Goal: Information Seeking & Learning: Learn about a topic

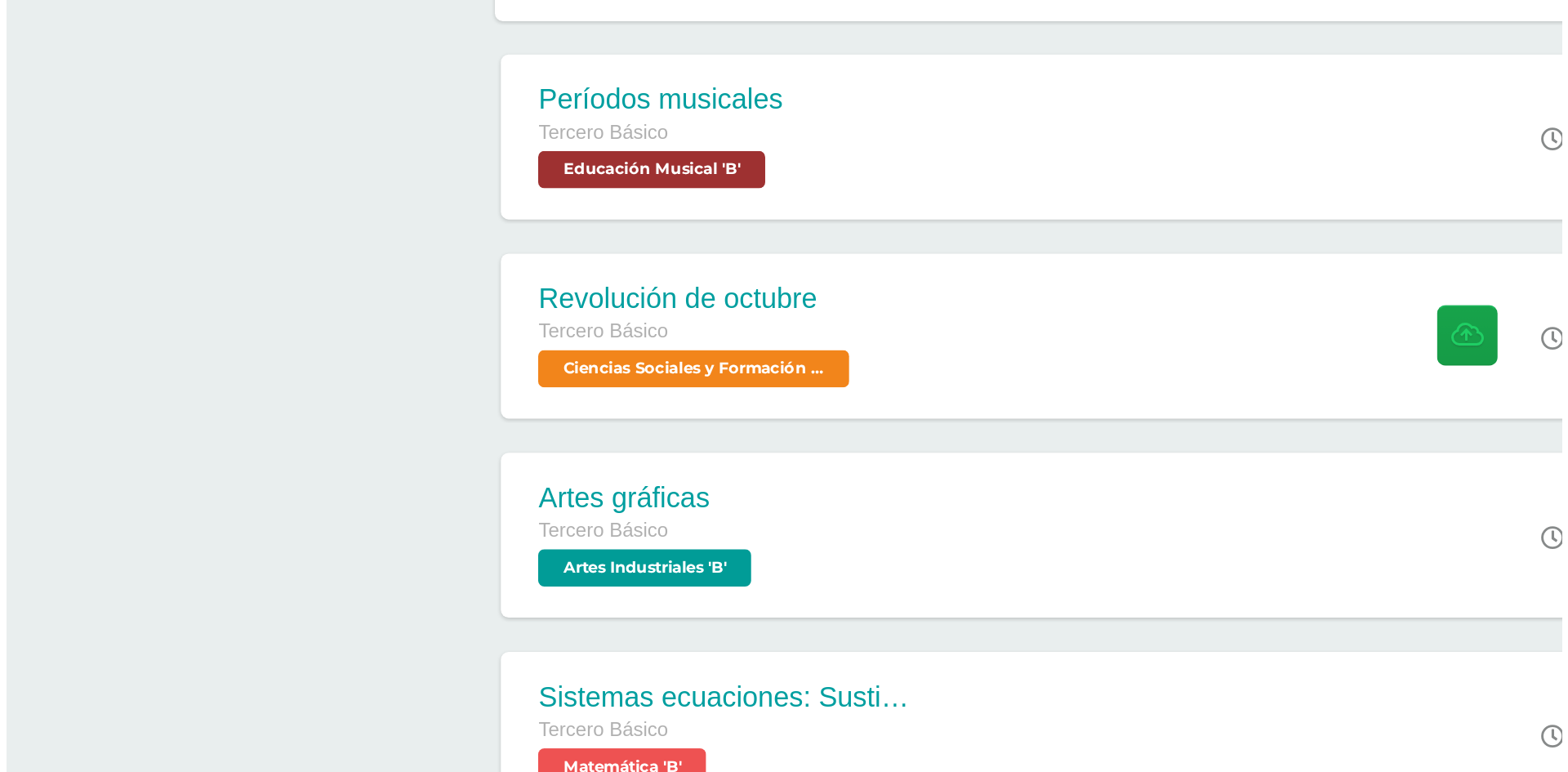
scroll to position [359, 0]
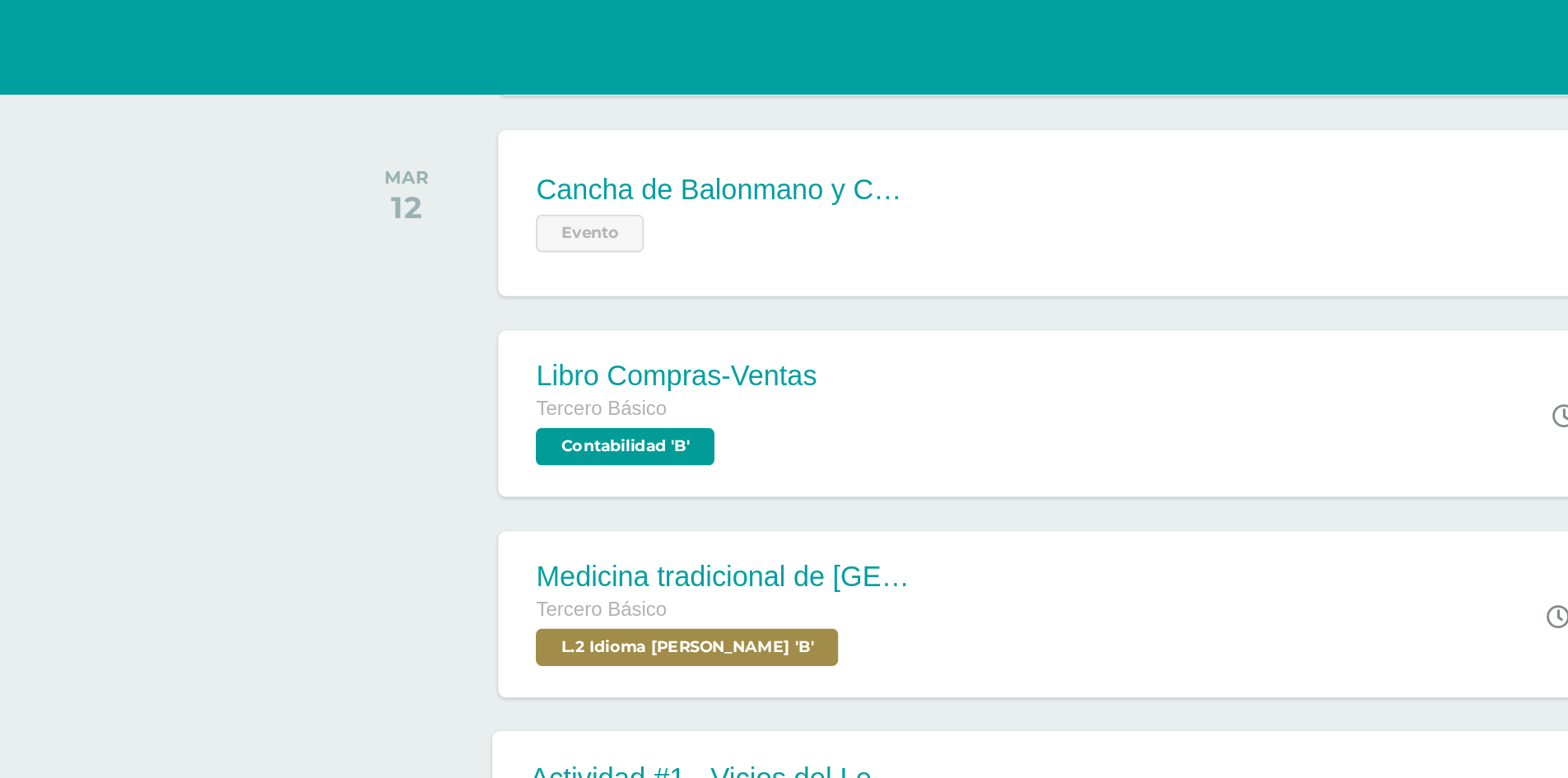
click at [860, 393] on div "Actividad #1 - Vicios del LenguaJe Tercero Básico L.1 Idioma Español 'B' 8:00 P…" at bounding box center [848, 427] width 640 height 88
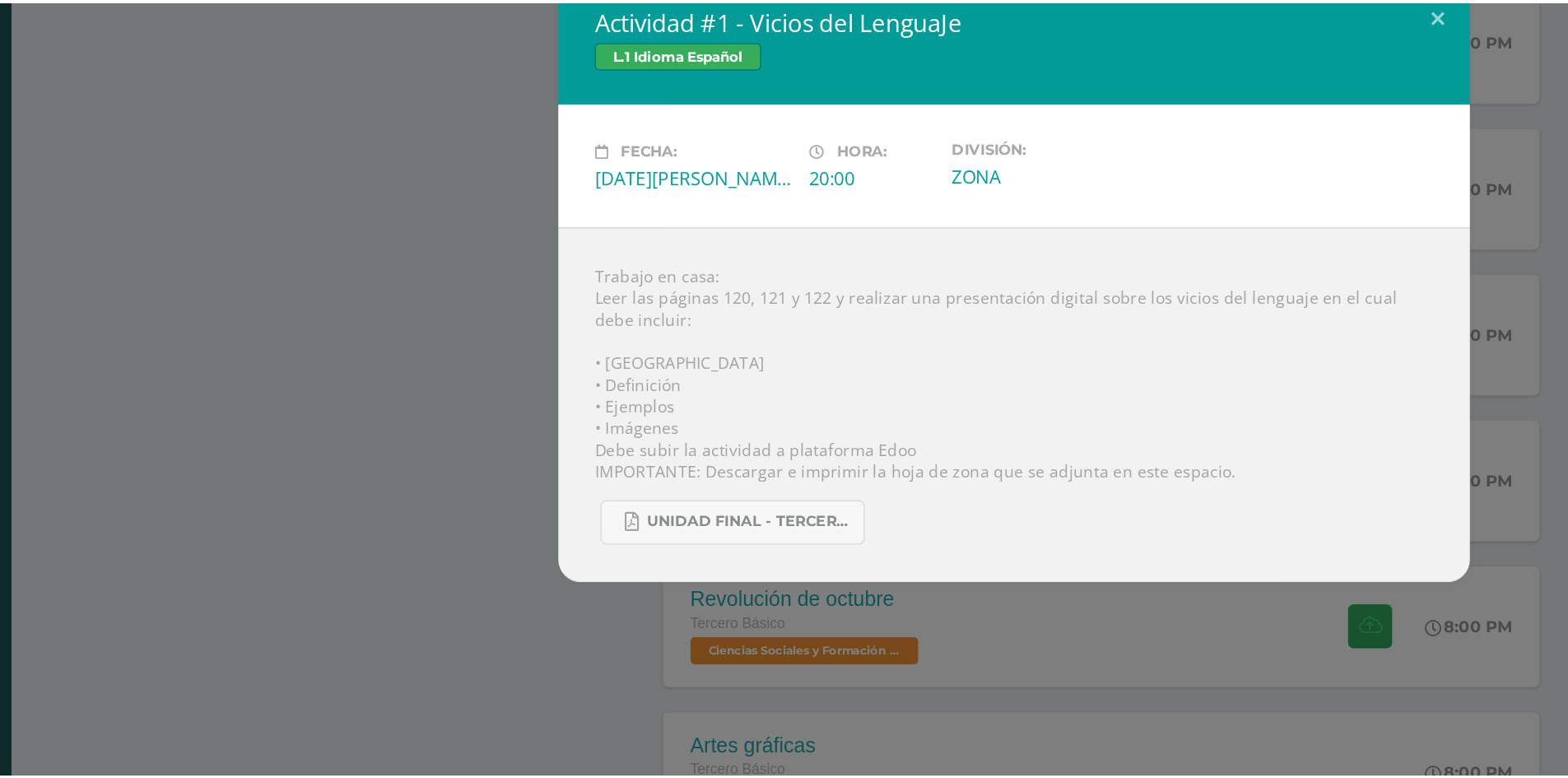
scroll to position [362, 0]
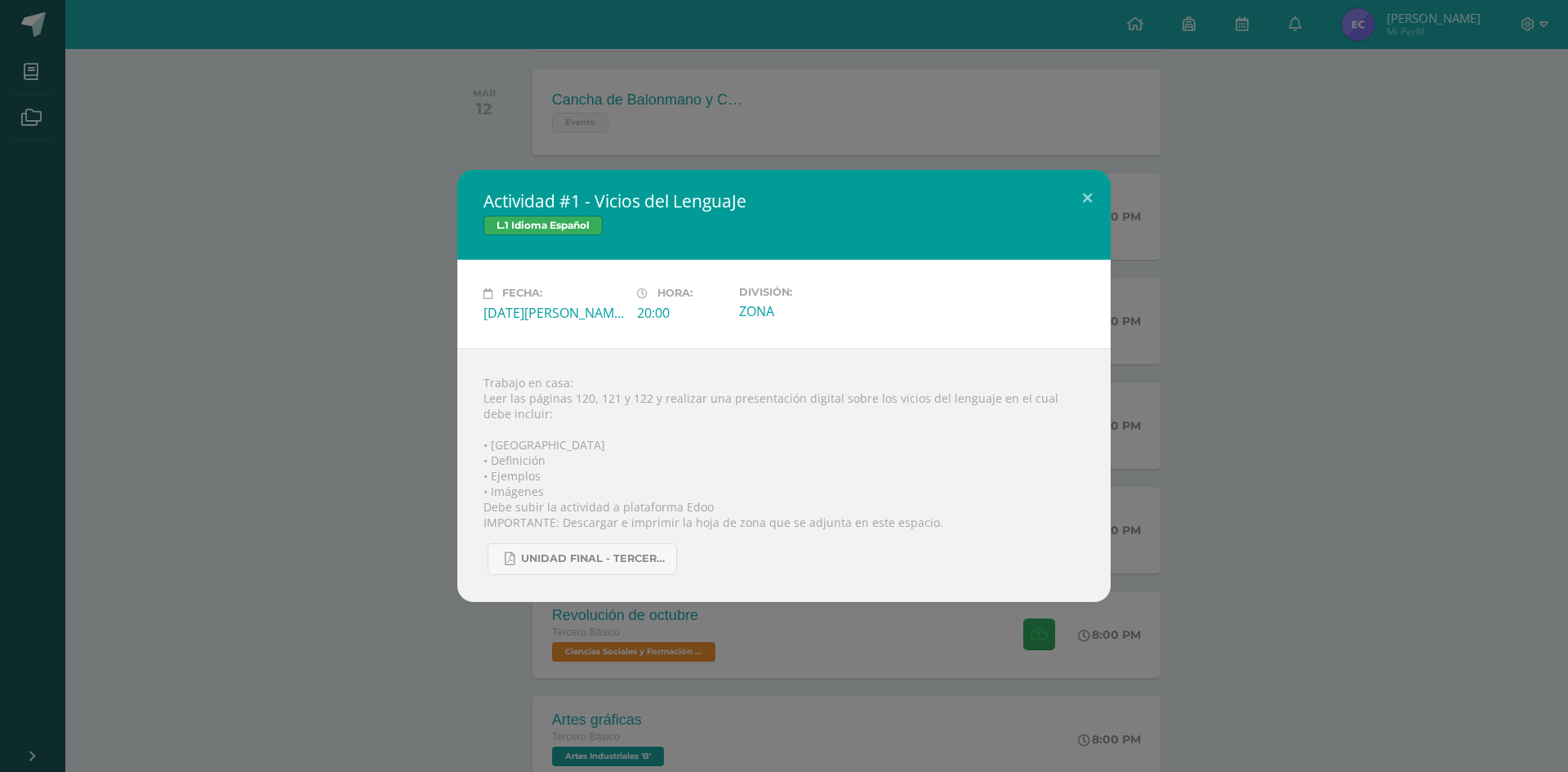
click at [1331, 361] on div "Actividad #1 - Vicios del LenguaJe L.1 Idioma Español Fecha: [DATE][PERSON_NAME…" at bounding box center [784, 386] width 1555 height 432
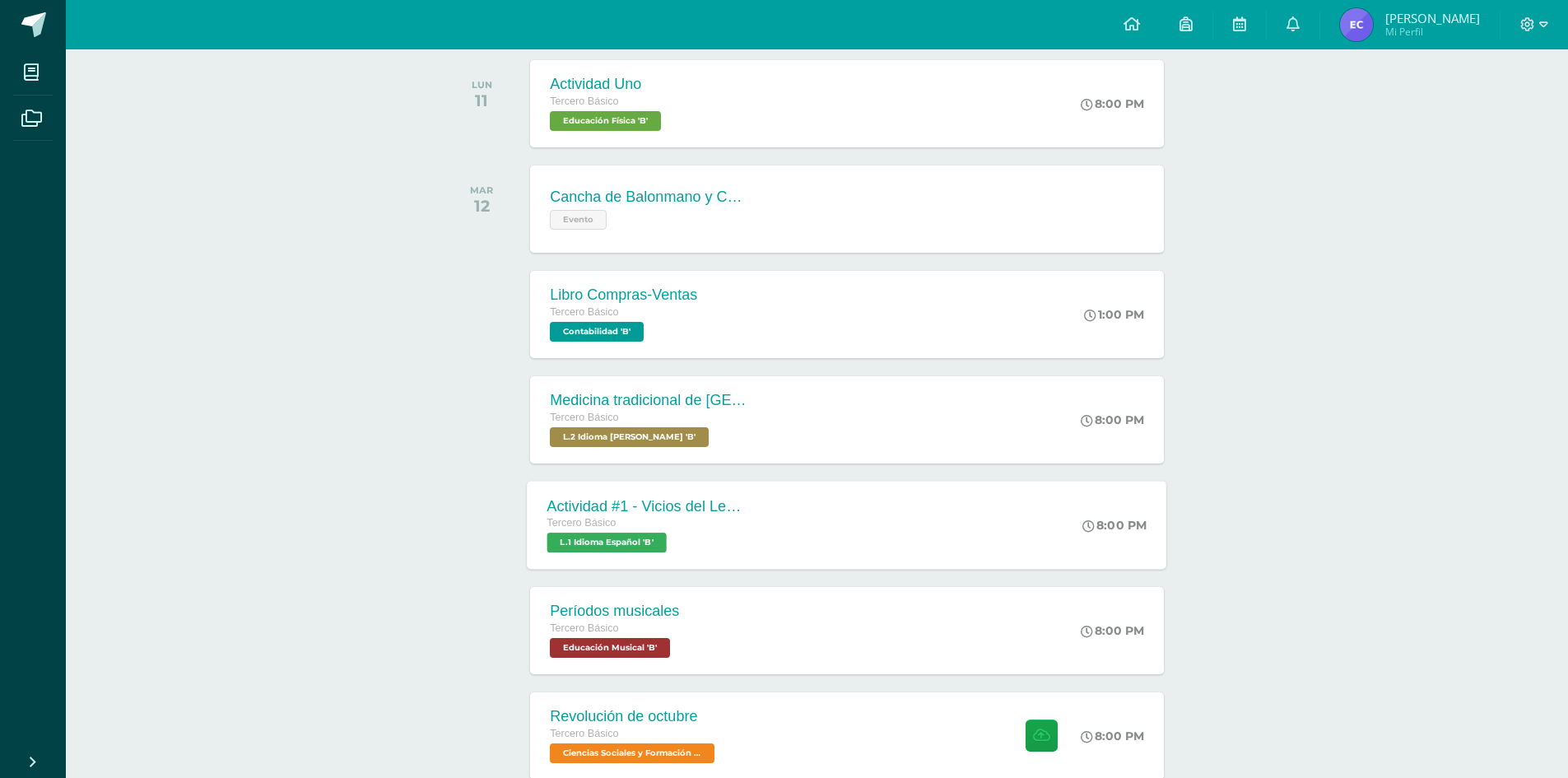
scroll to position [897, 0]
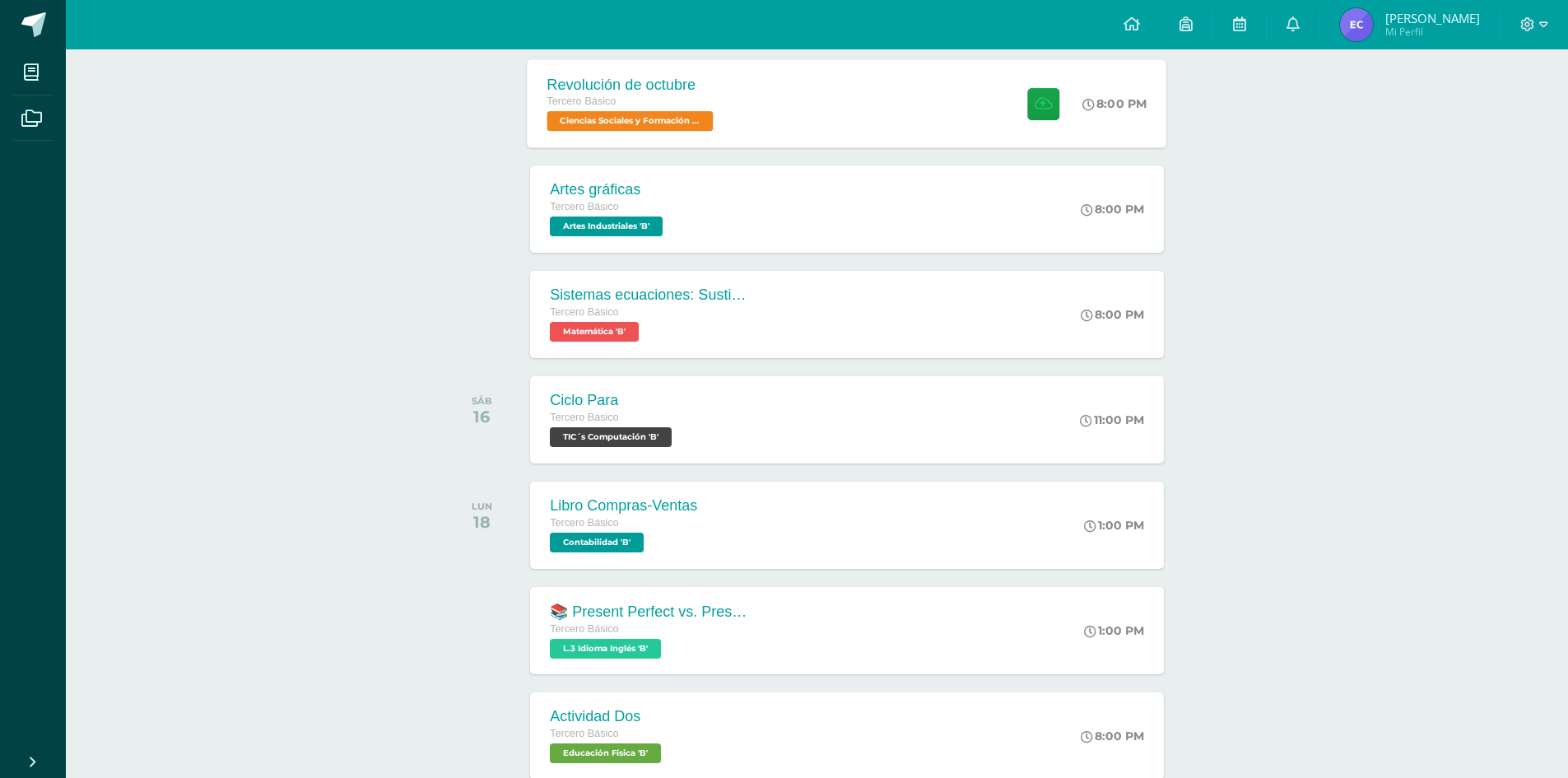
click at [928, 98] on div "Revolución de octubre Tercero Básico Ciencias Sociales y Formación Ciudadana 'B…" at bounding box center [848, 103] width 640 height 88
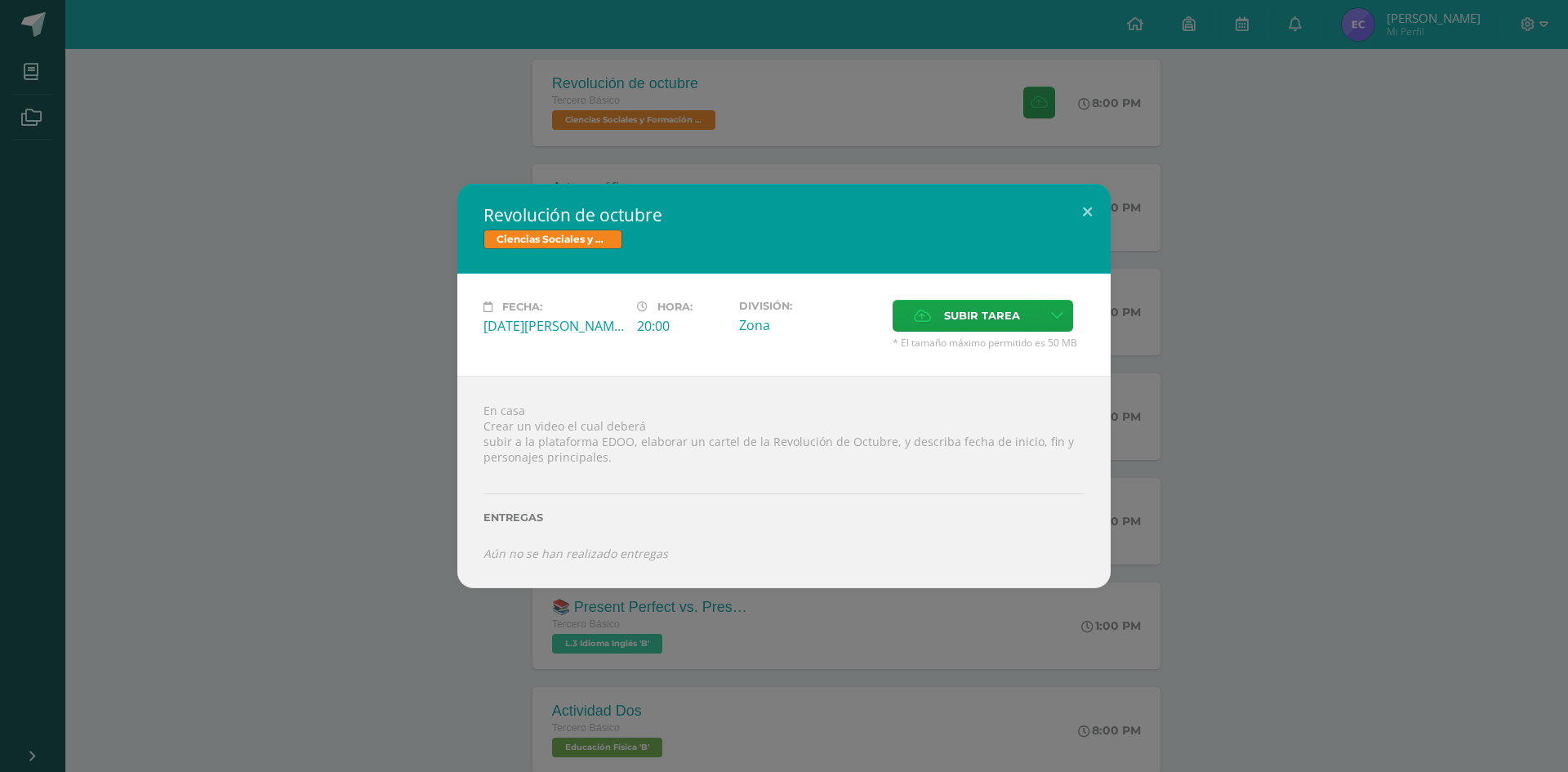
click at [412, 319] on div "Revolución de octubre Ciencias Sociales y Formación Ciudadana Fecha: [DATE][PER…" at bounding box center [784, 386] width 1555 height 403
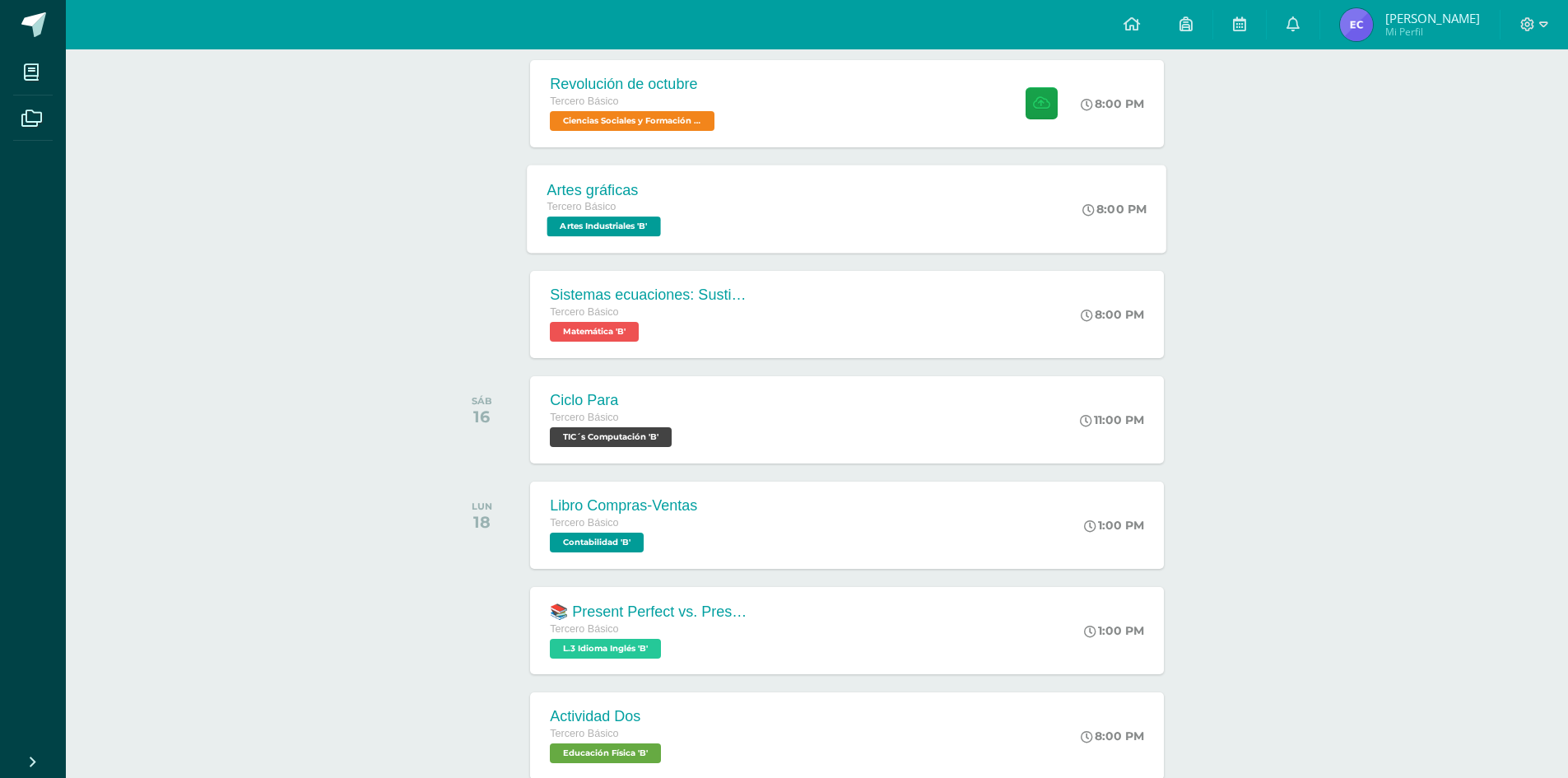
click at [885, 219] on div "Artes gráficas Tercero Básico Artes Industriales 'B' 8:00 PM Artes gráficas Art…" at bounding box center [848, 208] width 640 height 88
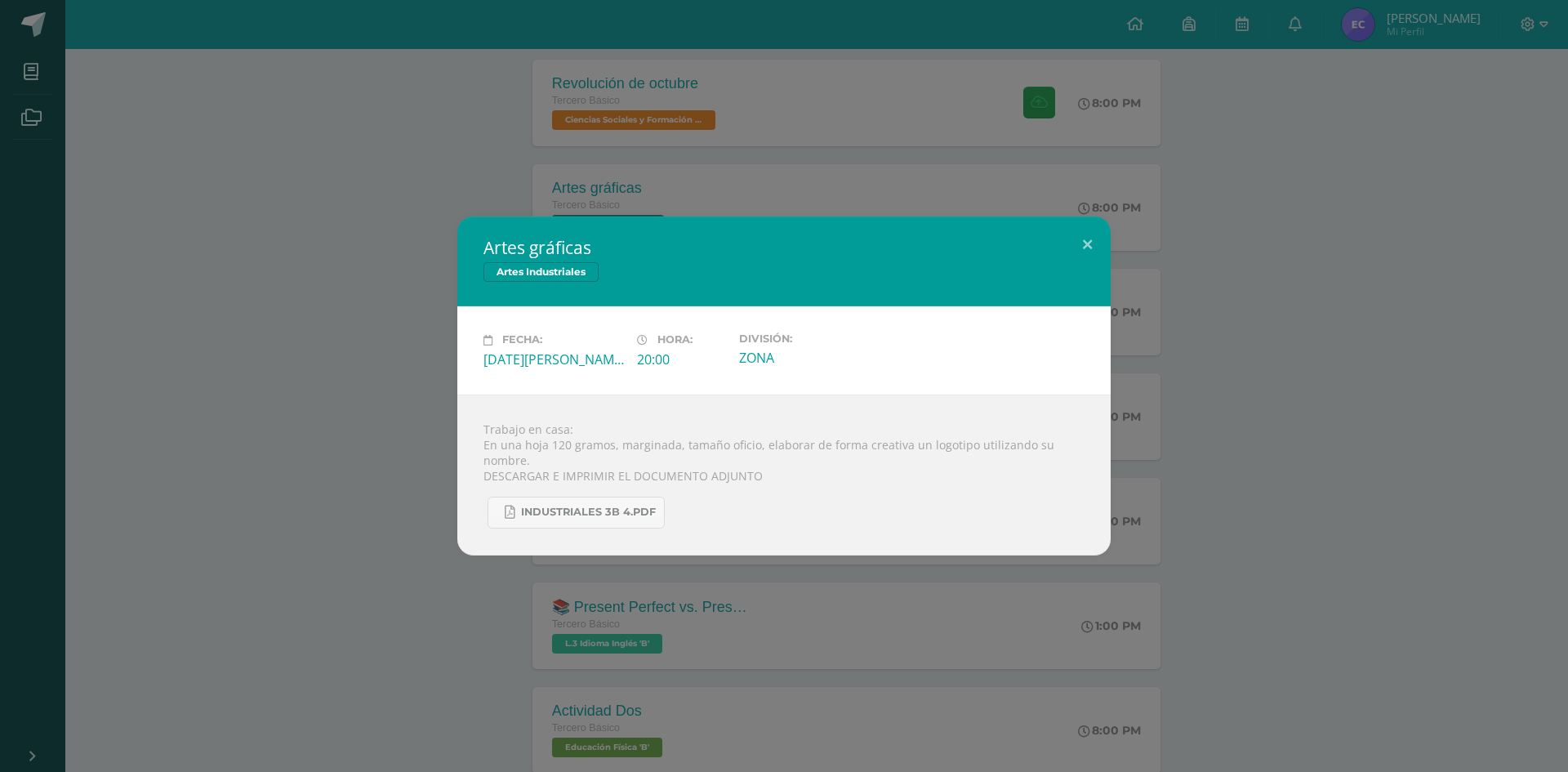
click at [1480, 501] on div "Artes gráficas Artes Industriales Fecha: Miércoles 13 de Agosto Hora: 20:00 Div…" at bounding box center [784, 385] width 1555 height 338
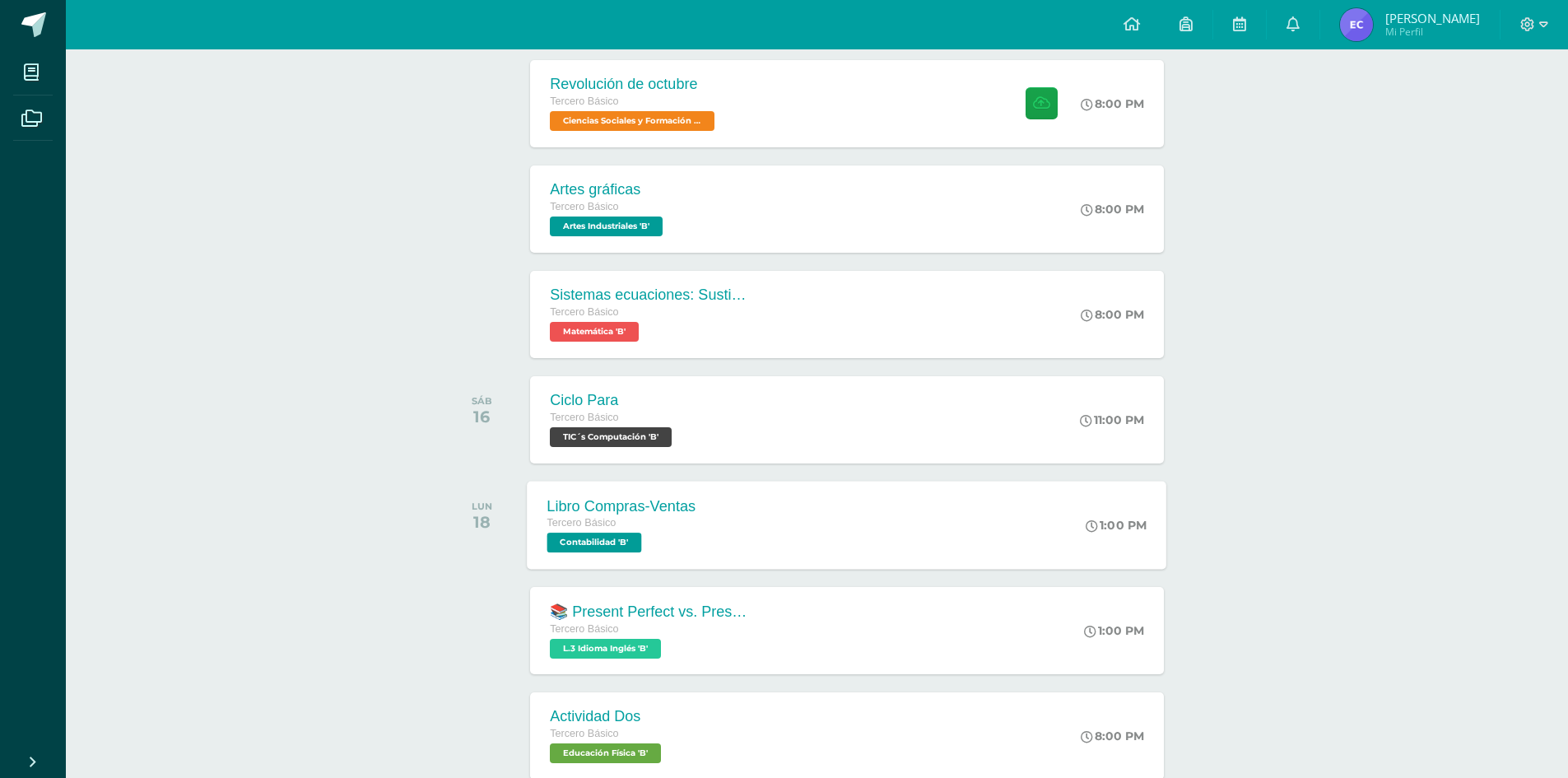
scroll to position [19, 0]
